Goal: Information Seeking & Learning: Compare options

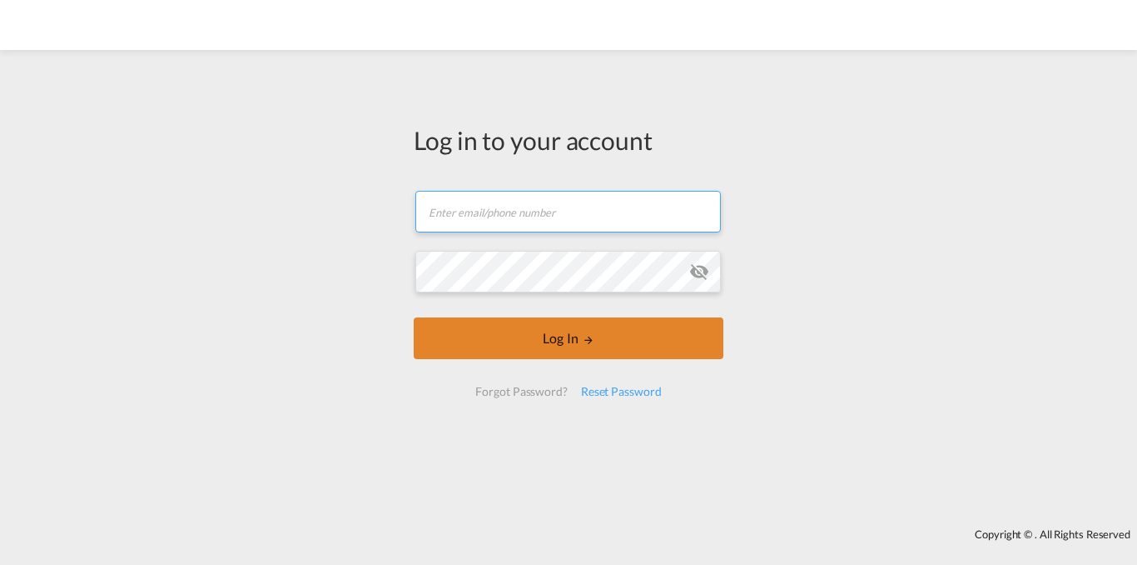
type input "[EMAIL_ADDRESS][DOMAIN_NAME]"
click at [574, 335] on button "Log In" at bounding box center [569, 338] width 310 height 42
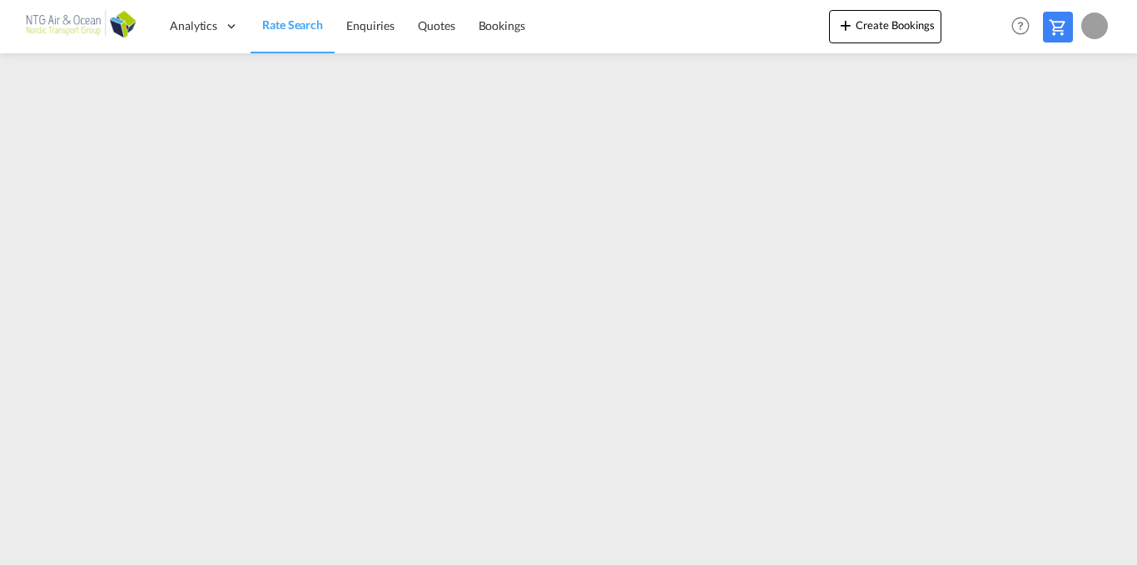
type input "[EMAIL_ADDRESS][DOMAIN_NAME]"
